Goal: Information Seeking & Learning: Learn about a topic

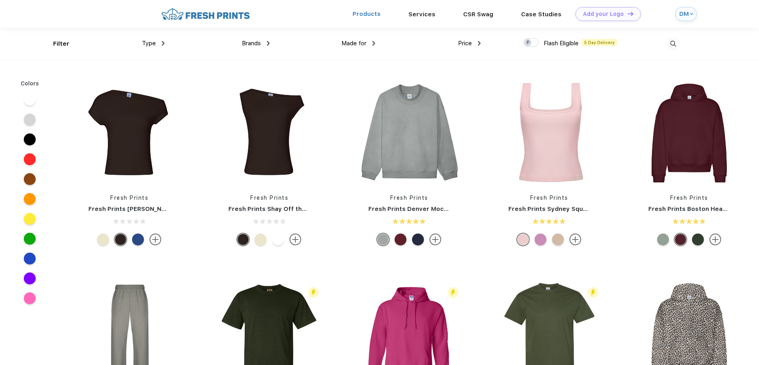
click at [379, 14] on link "Products" at bounding box center [367, 13] width 28 height 7
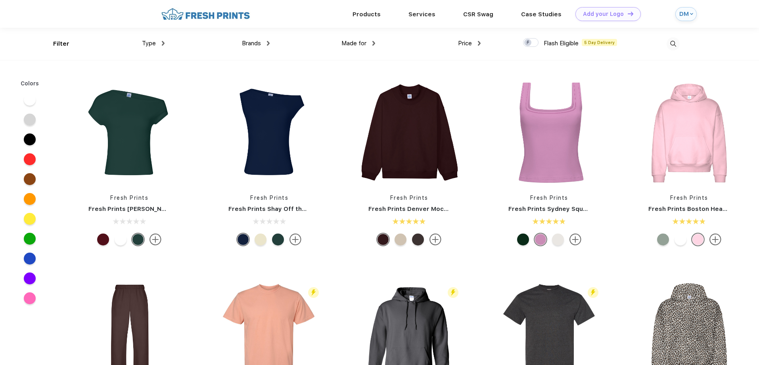
click at [270, 41] on div "Made for Unisex Women Men Youth" at bounding box center [323, 44] width 106 height 32
click at [267, 44] on div "Brands" at bounding box center [256, 43] width 28 height 9
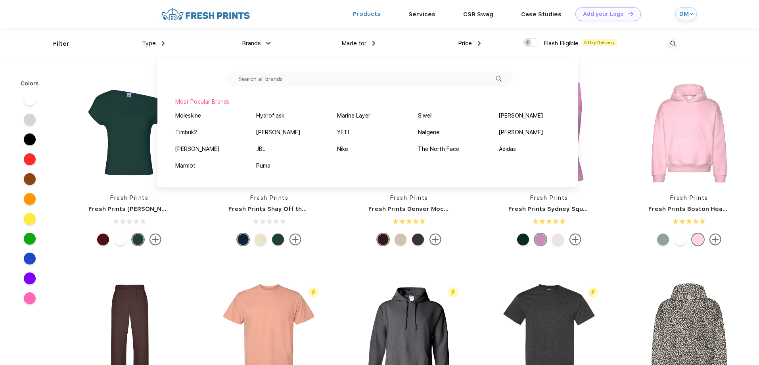
click at [371, 12] on link "Products" at bounding box center [367, 13] width 28 height 7
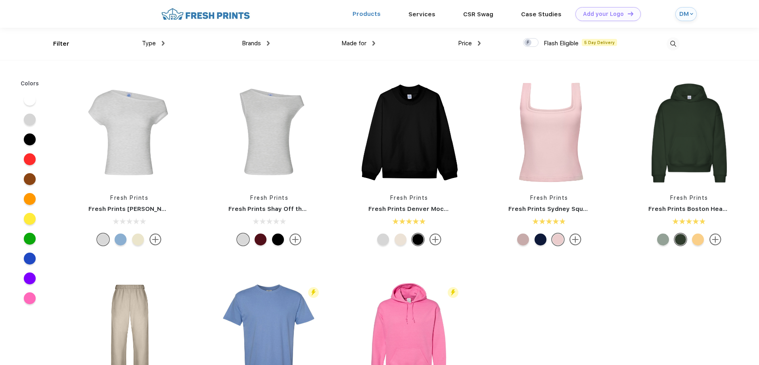
drag, startPoint x: 0, startPoint y: 0, endPoint x: 370, endPoint y: 12, distance: 370.3
click at [370, 13] on link "Products" at bounding box center [367, 13] width 28 height 7
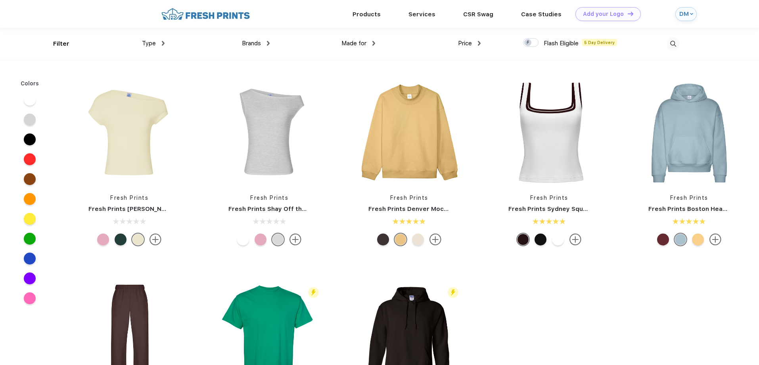
scroll to position [0, 0]
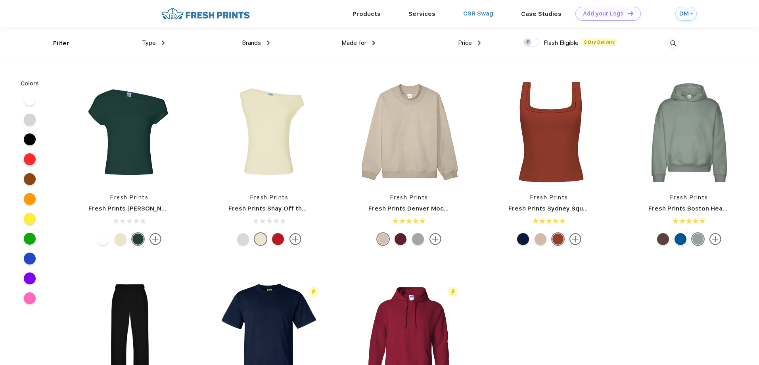
click at [474, 15] on link "CSR Swag" at bounding box center [478, 13] width 30 height 7
click at [377, 12] on link "Products" at bounding box center [367, 13] width 28 height 7
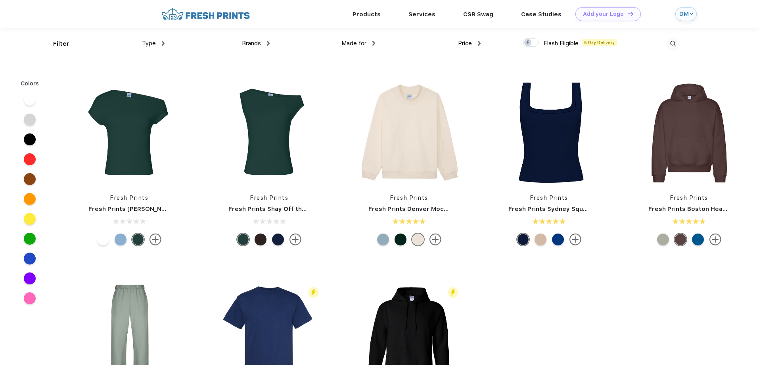
scroll to position [0, 0]
drag, startPoint x: 0, startPoint y: 0, endPoint x: 374, endPoint y: 13, distance: 374.6
click at [374, 13] on link "Products" at bounding box center [367, 13] width 28 height 7
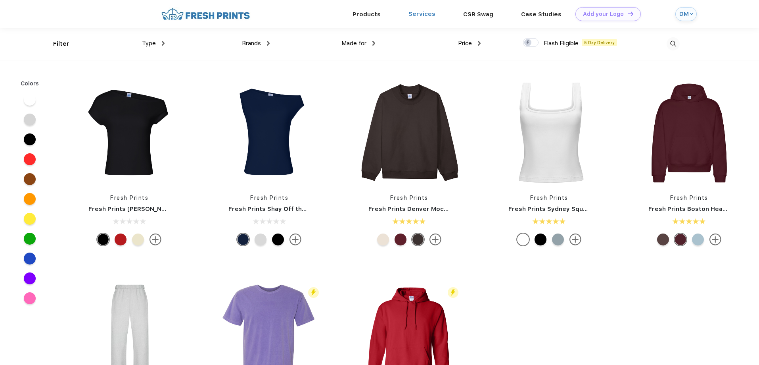
scroll to position [0, 0]
click at [163, 42] on img at bounding box center [163, 42] width 3 height 5
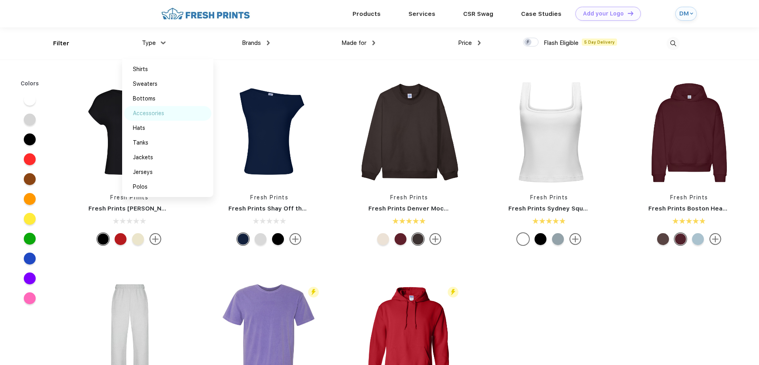
click at [149, 116] on div "Accessories" at bounding box center [148, 113] width 31 height 8
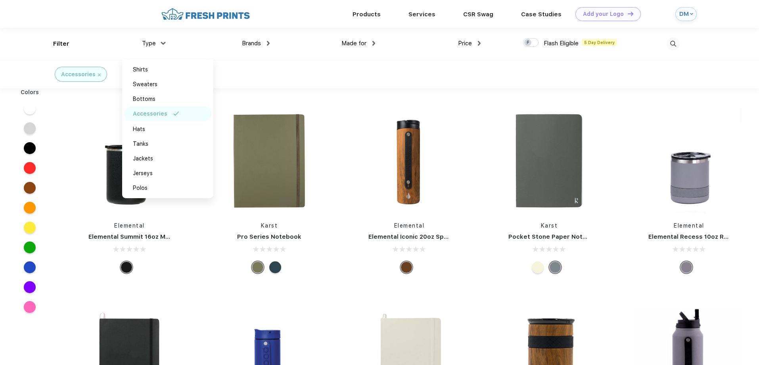
click at [198, 208] on div "Elemental Elemental Summit 16oz Mug" at bounding box center [129, 192] width 140 height 168
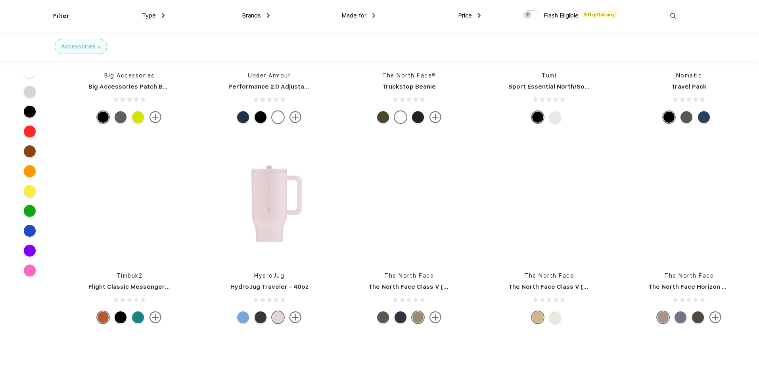
scroll to position [3689, 0]
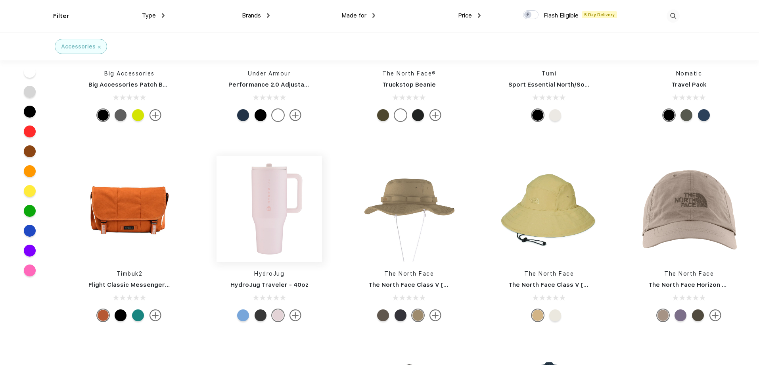
click at [266, 217] on img at bounding box center [270, 209] width 106 height 106
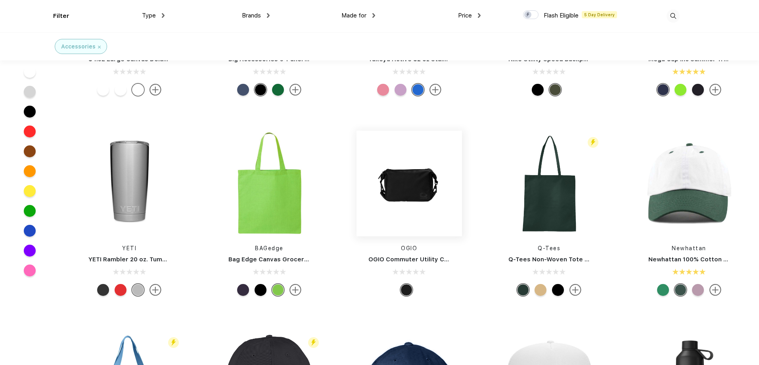
scroll to position [318, 0]
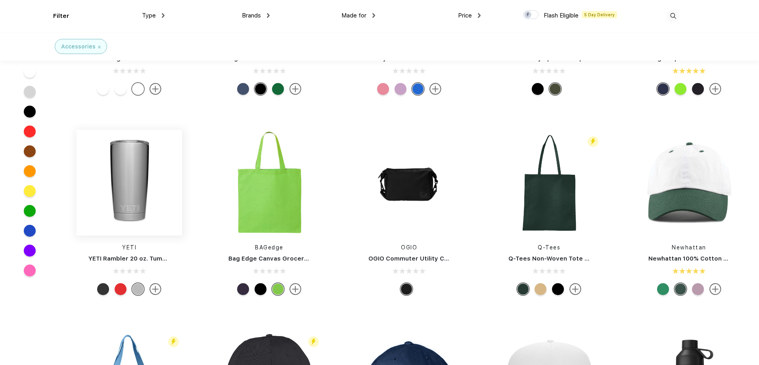
click at [129, 197] on img at bounding box center [130, 183] width 106 height 106
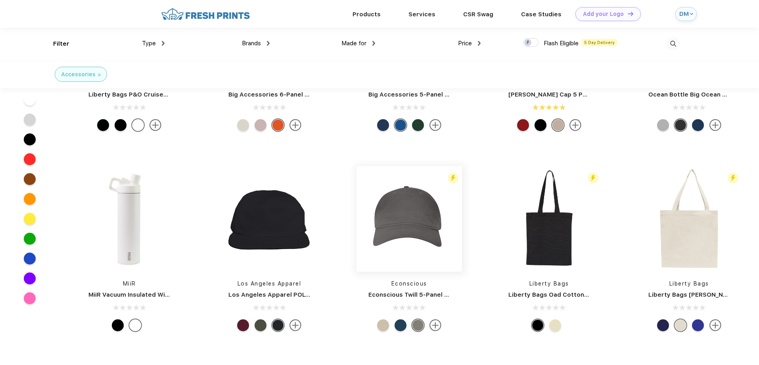
scroll to position [992, 0]
